Goal: Check status: Check status

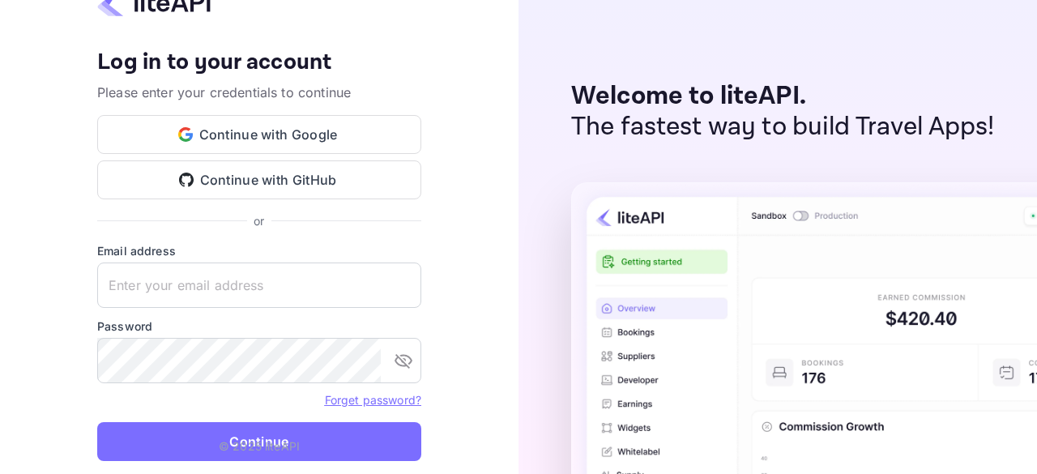
type input "zen.abddin@tbo.com"
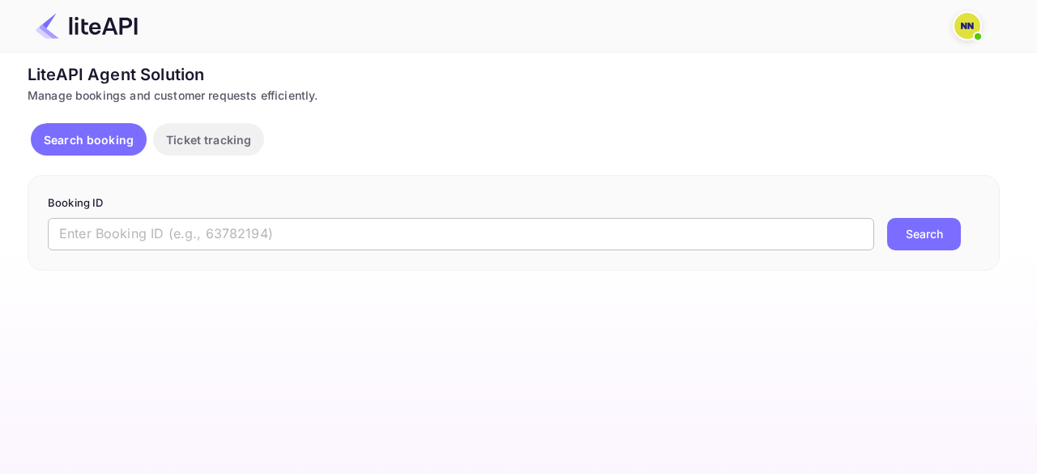
click at [205, 236] on input "text" at bounding box center [461, 234] width 826 height 32
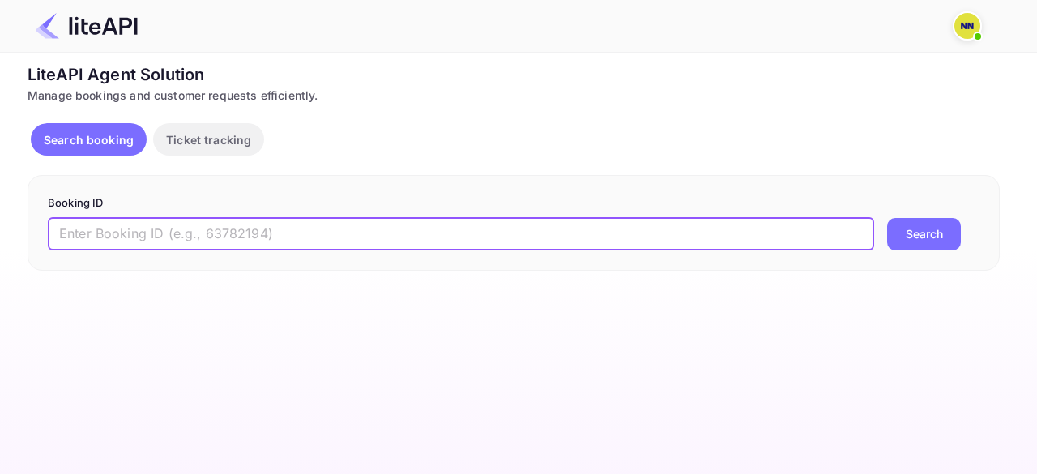
paste input "8924810"
type input "8924810"
click at [887, 218] on button "Search" at bounding box center [924, 234] width 74 height 32
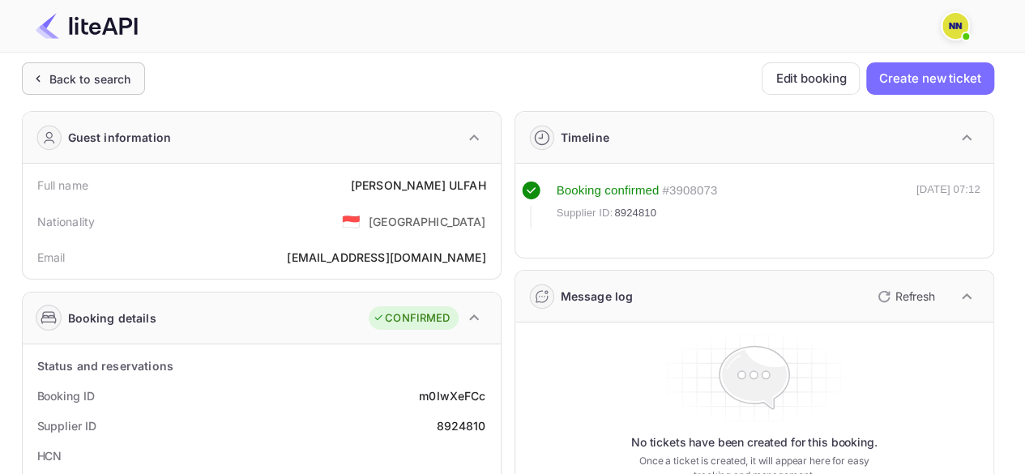
click at [119, 82] on div "Back to search" at bounding box center [90, 78] width 82 height 17
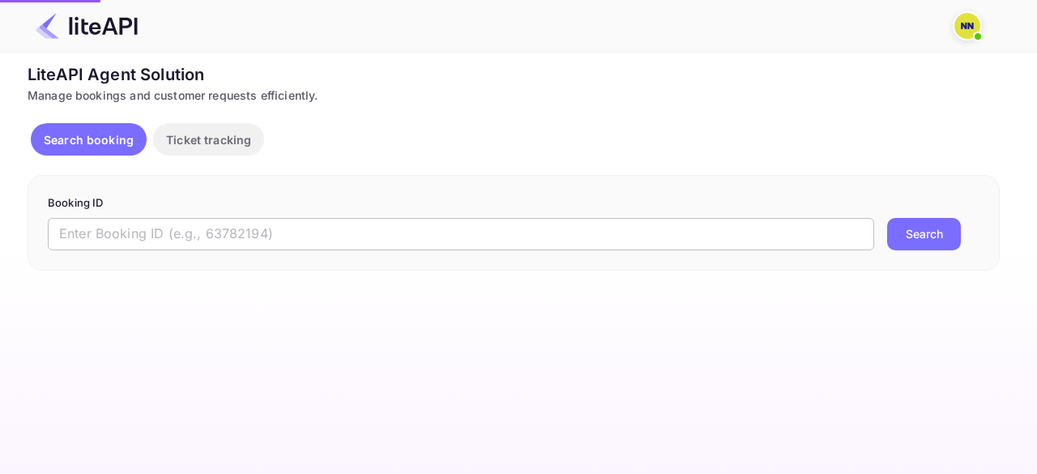
click at [131, 231] on input "text" at bounding box center [461, 234] width 826 height 32
paste input "8841857"
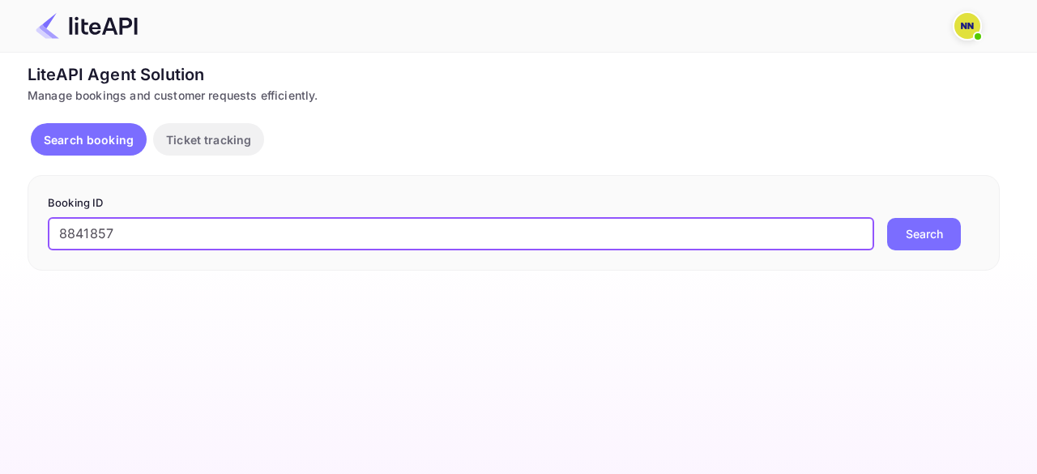
type input "8841857"
click at [887, 218] on button "Search" at bounding box center [924, 234] width 74 height 32
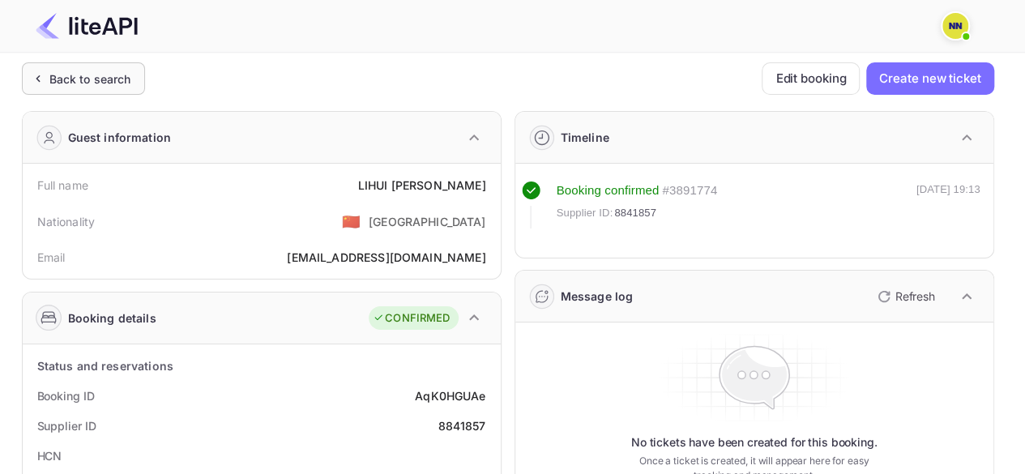
click at [131, 77] on div "Back to search" at bounding box center [83, 78] width 123 height 32
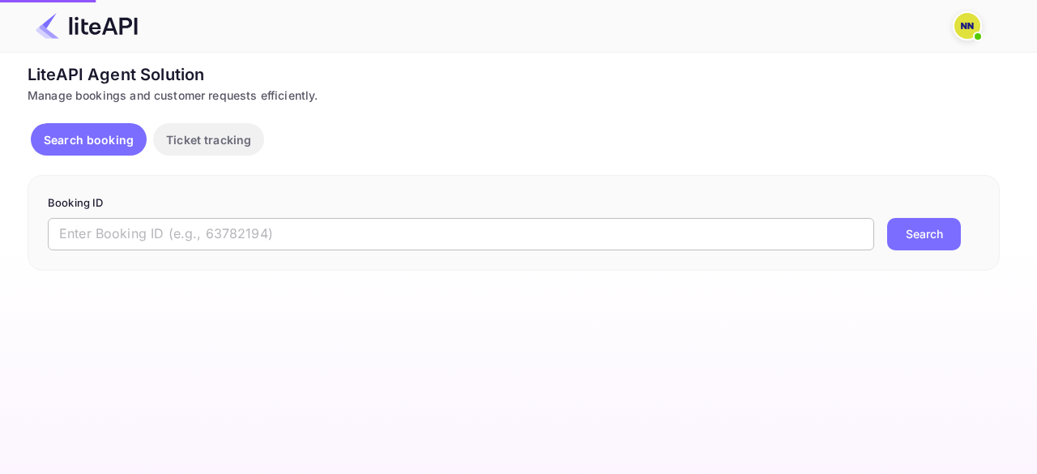
click at [155, 241] on input "text" at bounding box center [461, 234] width 826 height 32
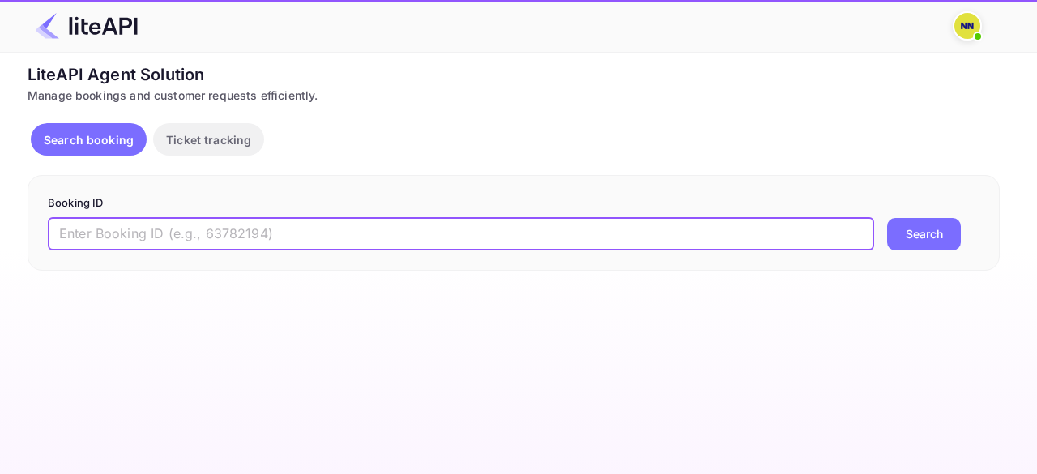
paste input "8764883"
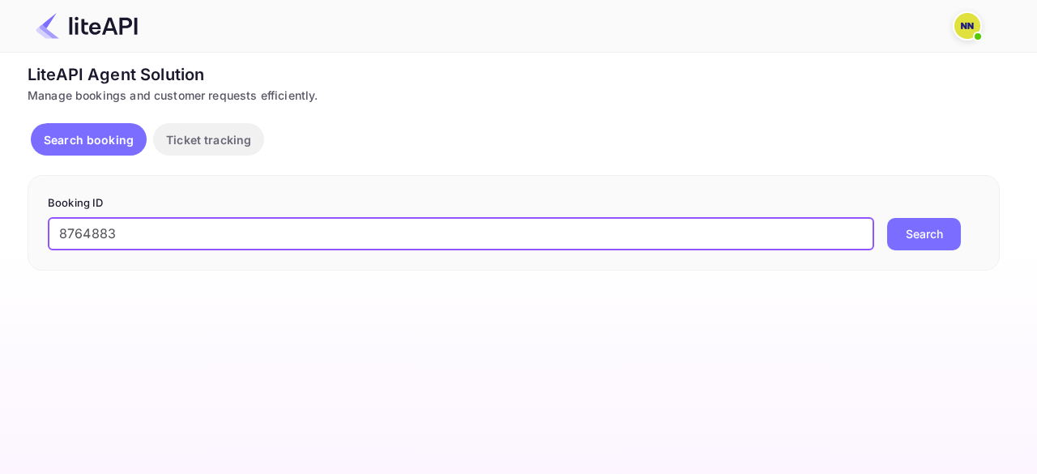
type input "8764883"
click at [887, 218] on button "Search" at bounding box center [924, 234] width 74 height 32
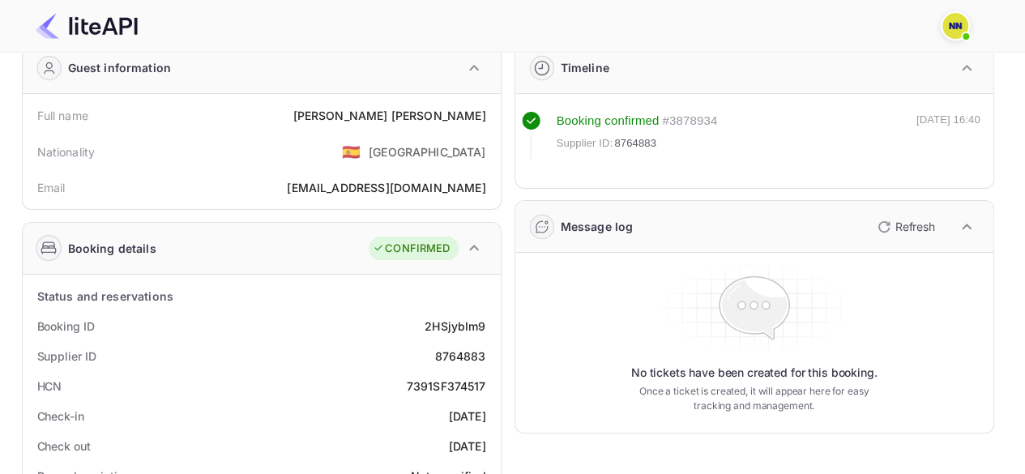
scroll to position [162, 0]
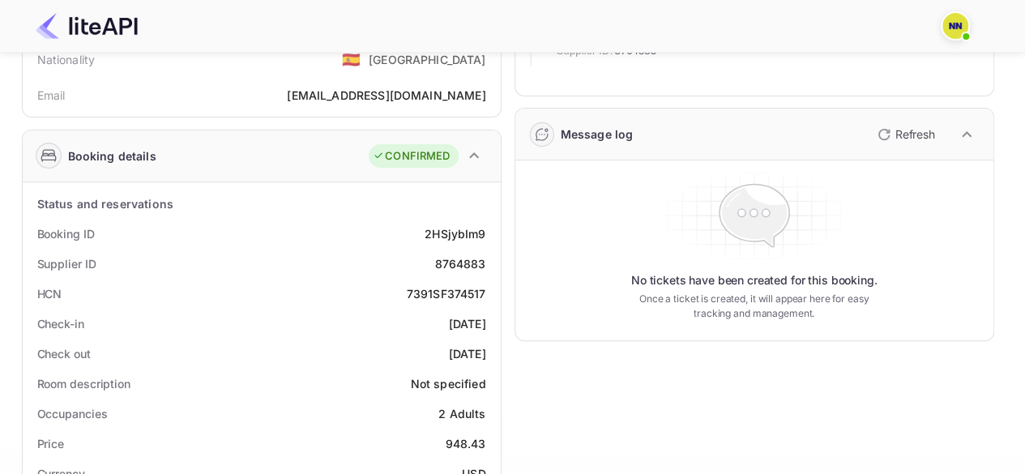
click at [450, 296] on div "7391SF374517" at bounding box center [446, 293] width 79 height 17
copy div "7391SF374517"
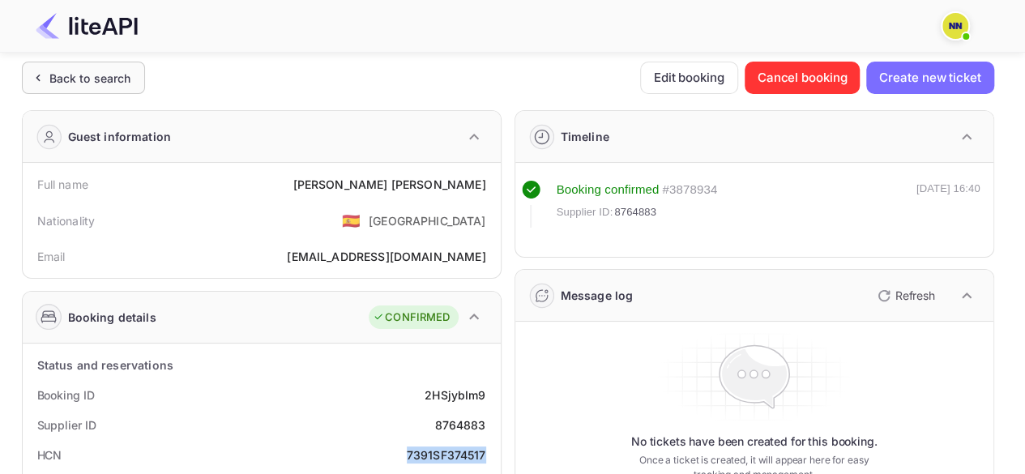
scroll to position [0, 0]
click at [72, 82] on div "Back to search" at bounding box center [90, 78] width 82 height 17
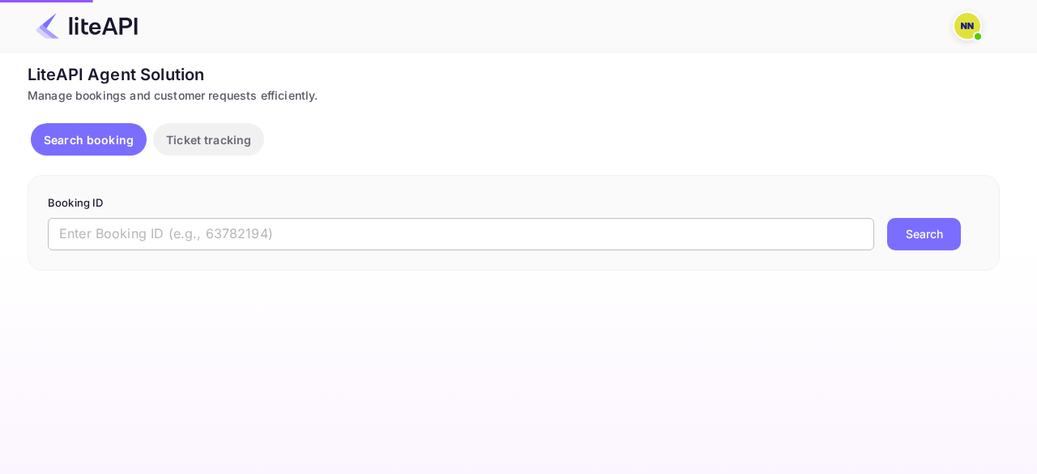
click at [125, 231] on input "text" at bounding box center [461, 234] width 826 height 32
paste input "JX9J7R"
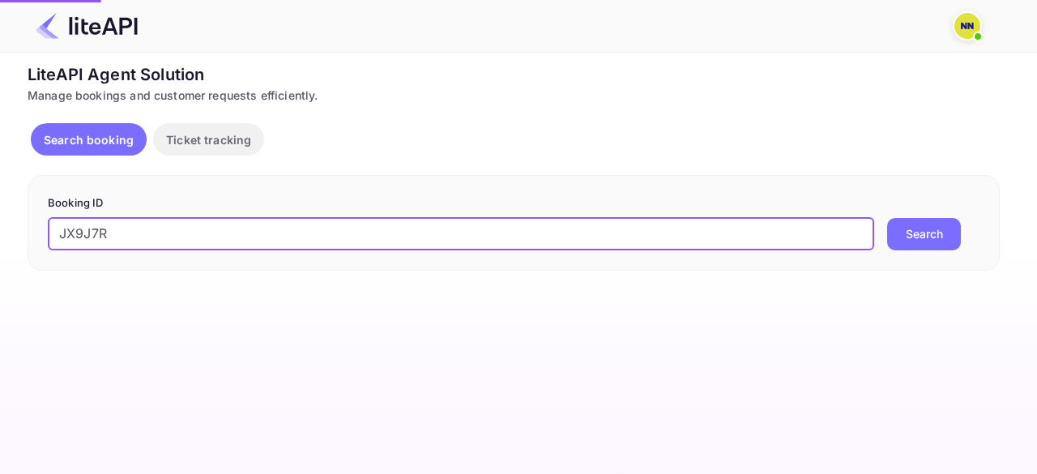
click at [887, 218] on button "Search" at bounding box center [924, 234] width 74 height 32
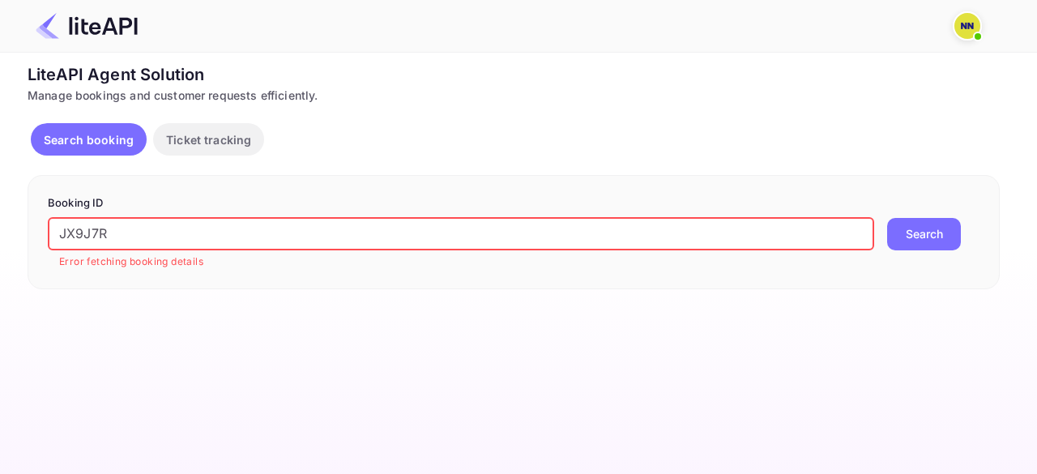
drag, startPoint x: 167, startPoint y: 231, endPoint x: 0, endPoint y: 226, distance: 166.9
click at [0, 226] on div "Unsaved Changes Ticket Affiliate URL [URL][DOMAIN_NAME] Business partner name N…" at bounding box center [508, 171] width 1017 height 237
paste input "8590160"
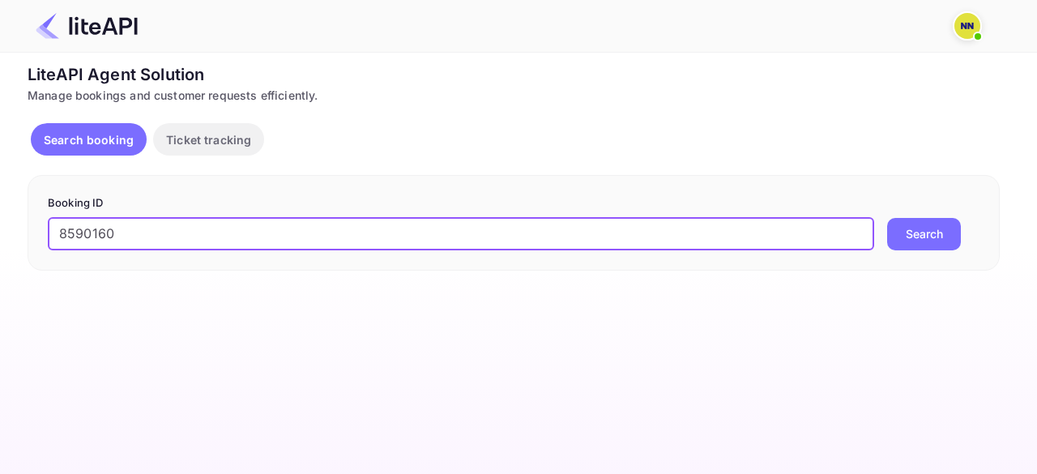
type input "8590160"
click at [887, 218] on button "Search" at bounding box center [924, 234] width 74 height 32
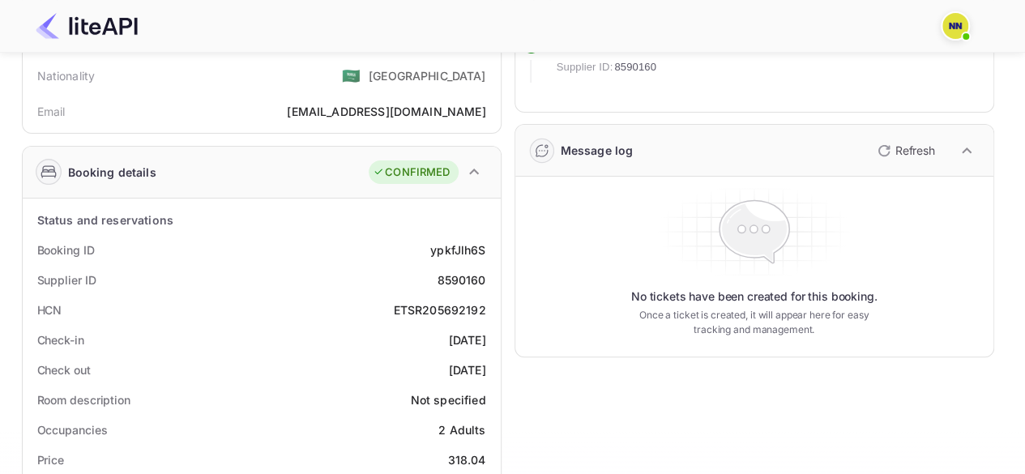
scroll to position [162, 0]
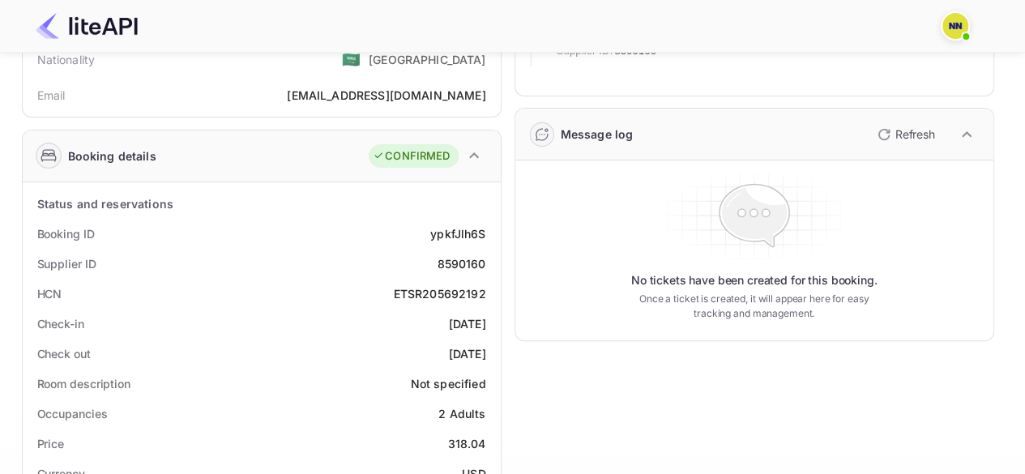
click at [441, 293] on div "ETSR205692192" at bounding box center [440, 293] width 92 height 17
copy div "ETSR205692192"
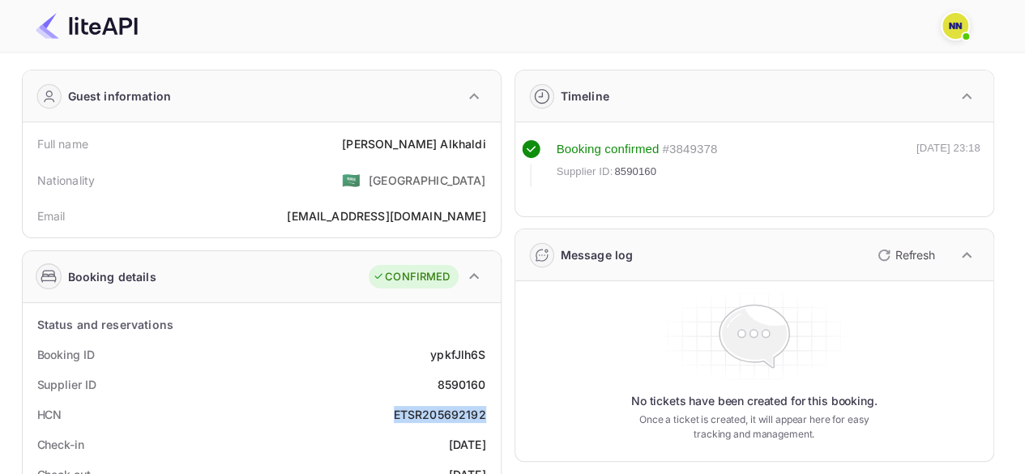
scroll to position [0, 0]
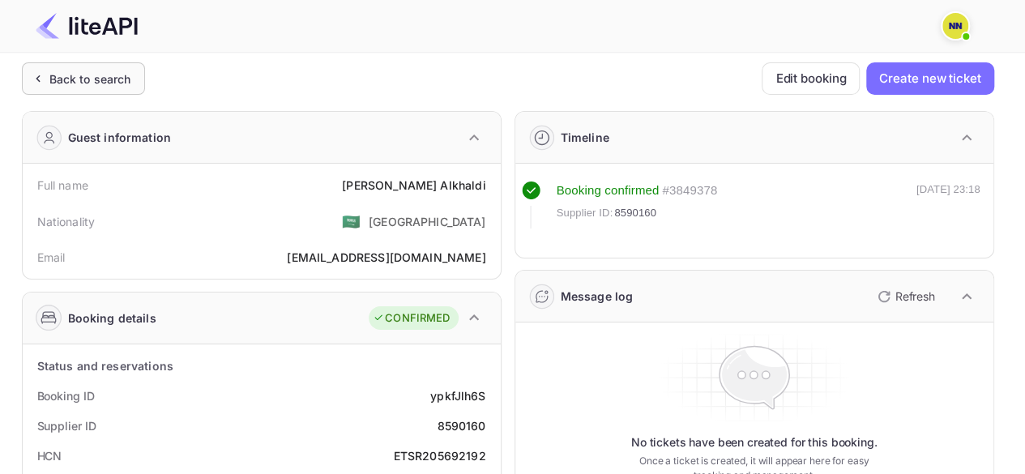
click at [105, 79] on div "Back to search" at bounding box center [90, 78] width 82 height 17
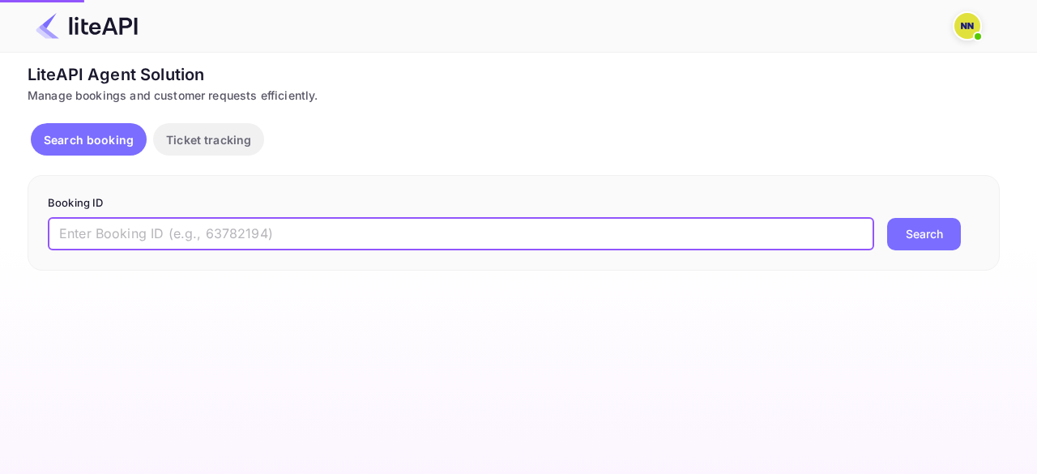
click at [119, 232] on input "text" at bounding box center [461, 234] width 826 height 32
paste input "8509619"
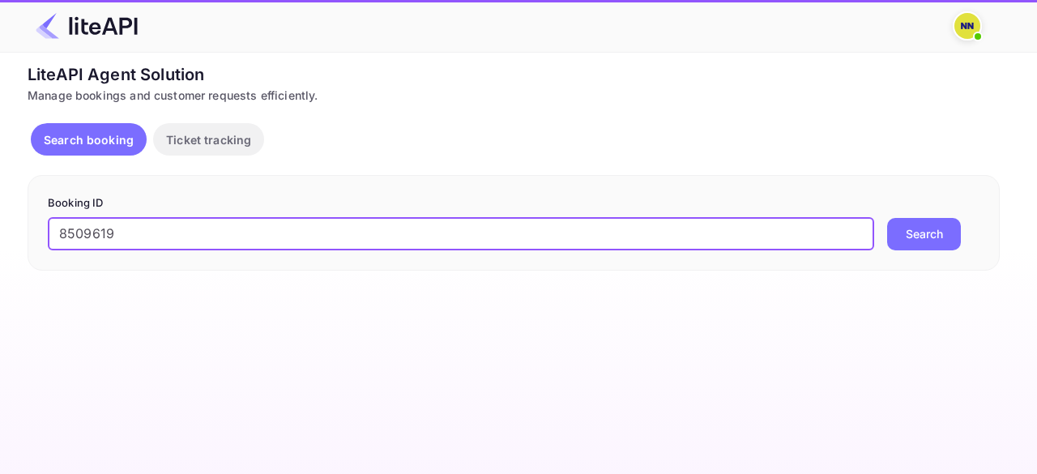
type input "8509619"
click at [887, 218] on button "Search" at bounding box center [924, 234] width 74 height 32
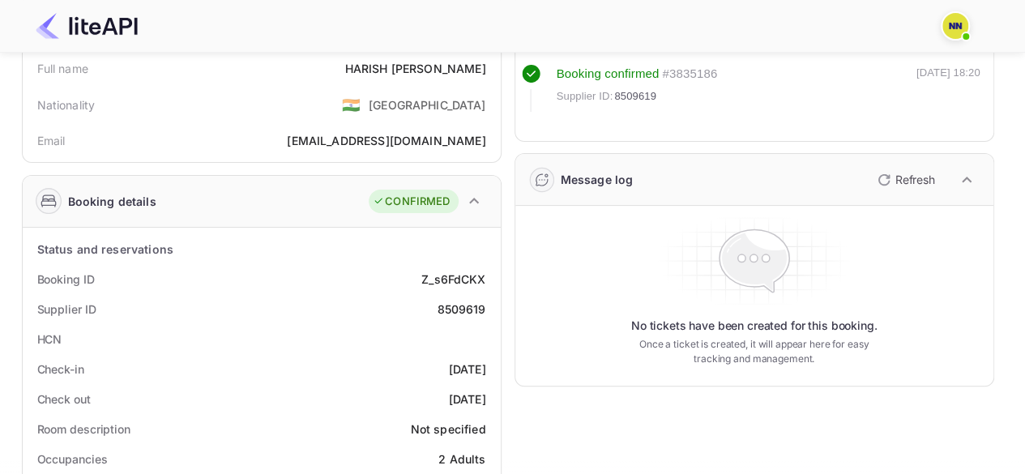
scroll to position [162, 0]
